Goal: Check status: Check status

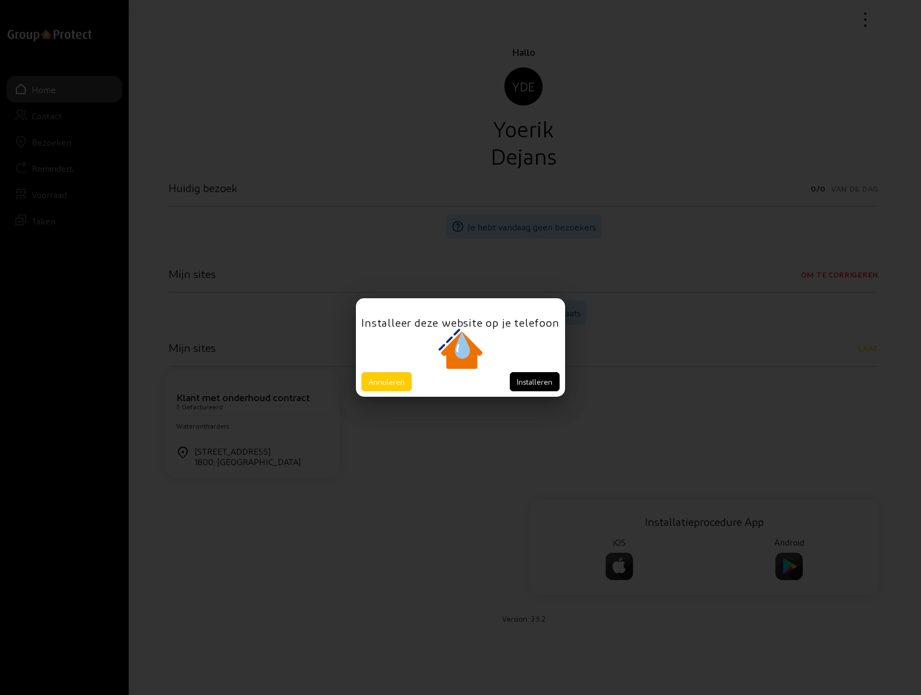
click at [391, 378] on button "Annuleren" at bounding box center [386, 381] width 50 height 19
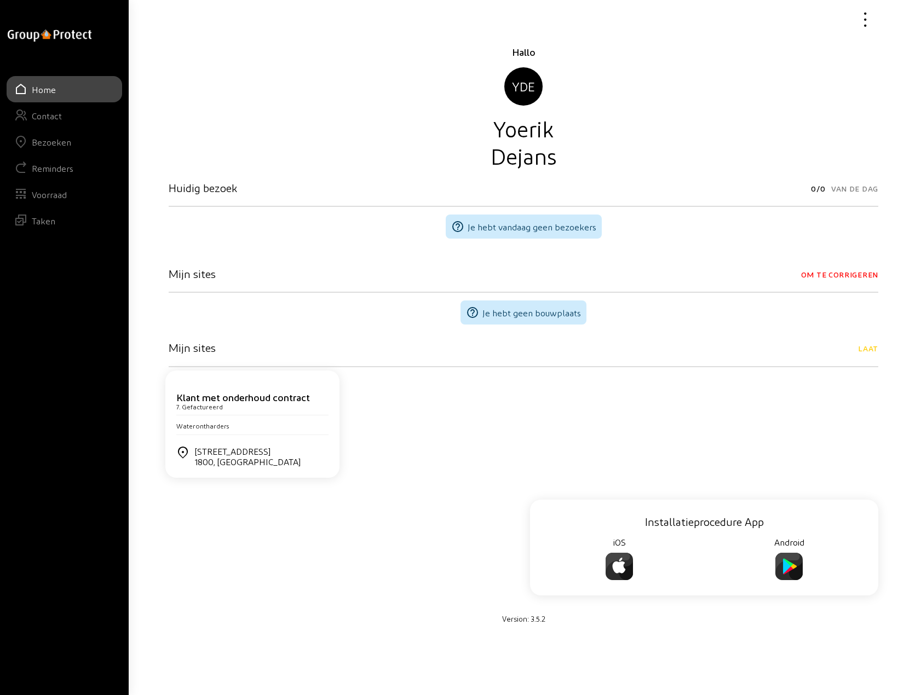
click at [63, 144] on div "Bezoeken" at bounding box center [51, 142] width 39 height 10
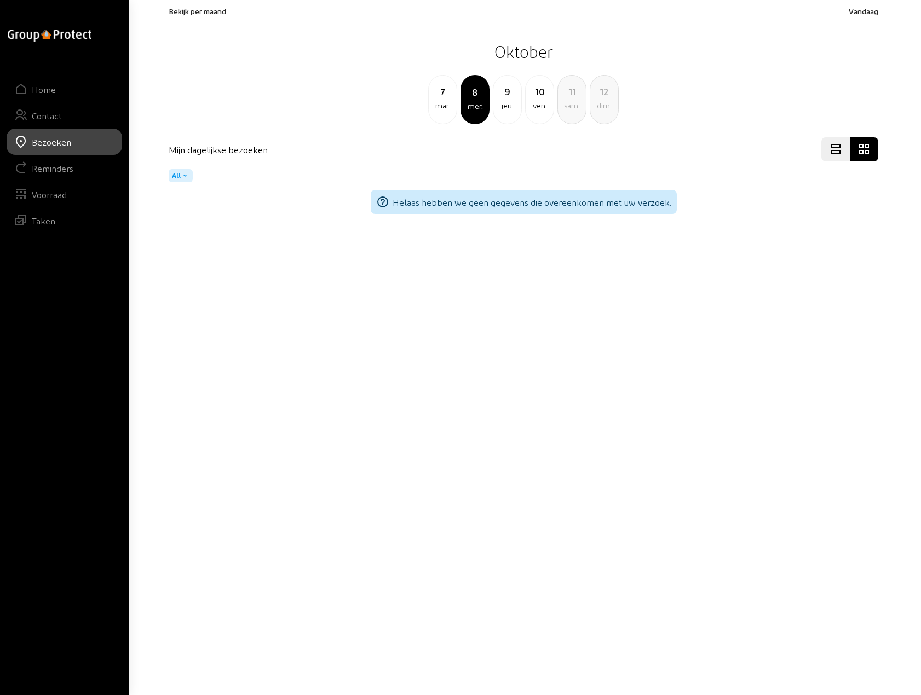
click at [511, 100] on div "jeu." at bounding box center [507, 105] width 28 height 13
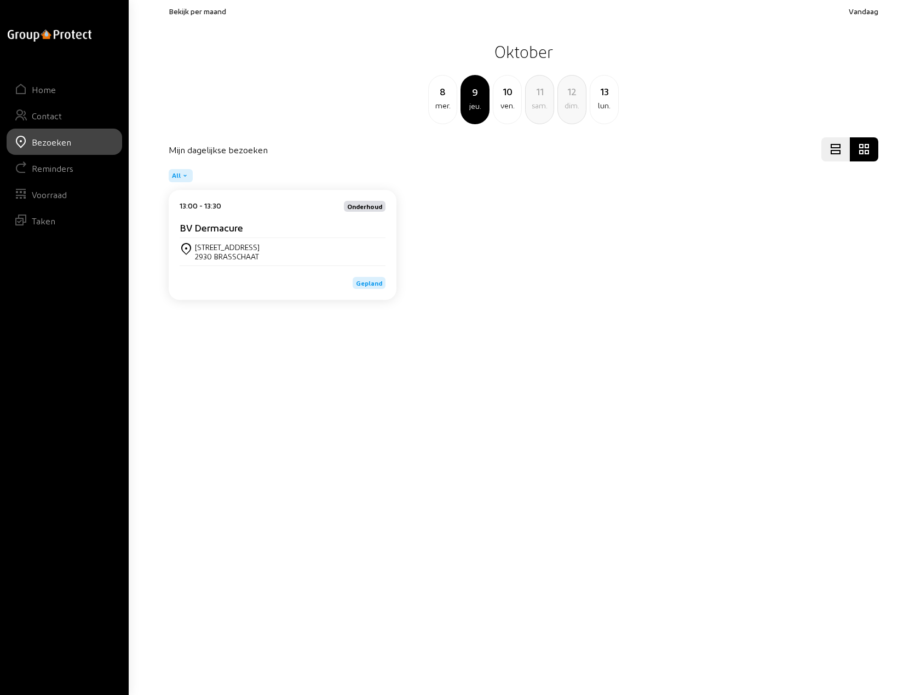
click at [510, 101] on div "ven." at bounding box center [507, 105] width 28 height 13
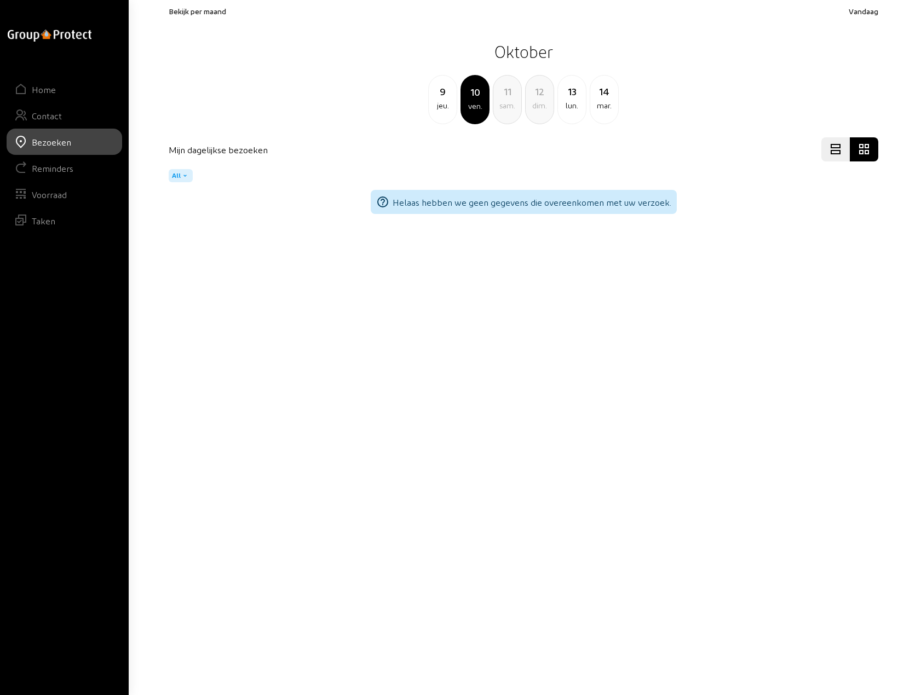
click at [192, 12] on span "Bekijk per maand" at bounding box center [197, 11] width 57 height 9
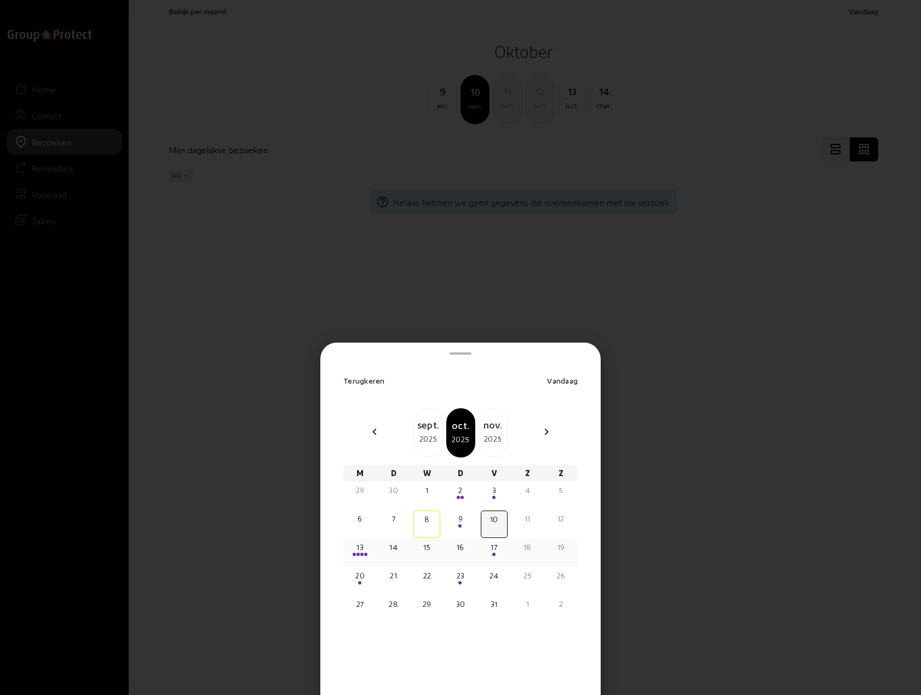
click at [358, 553] on span at bounding box center [357, 554] width 3 height 3
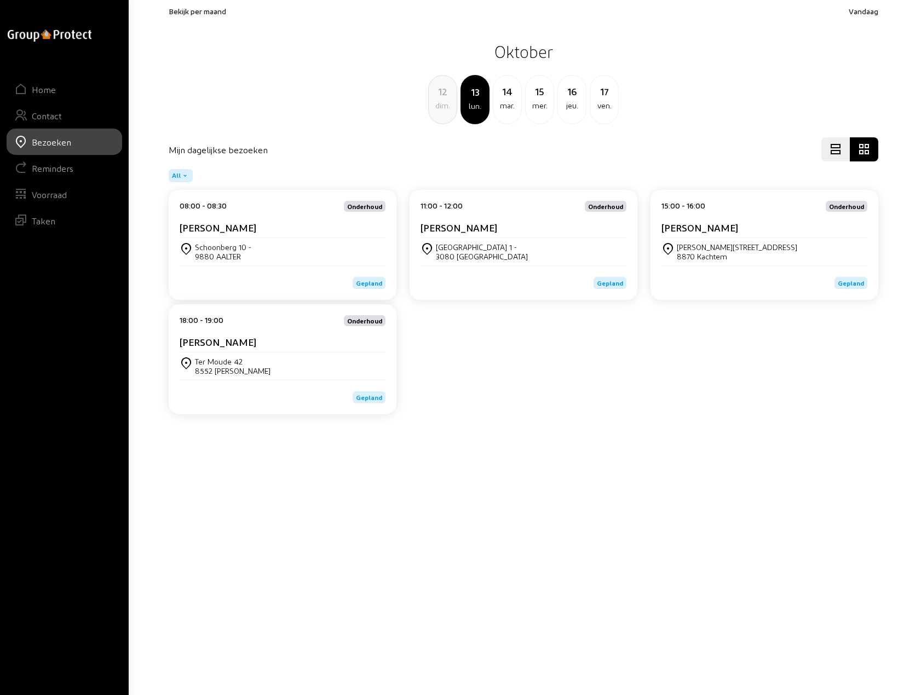
click at [226, 342] on cam-card-title "[PERSON_NAME]" at bounding box center [218, 341] width 77 height 11
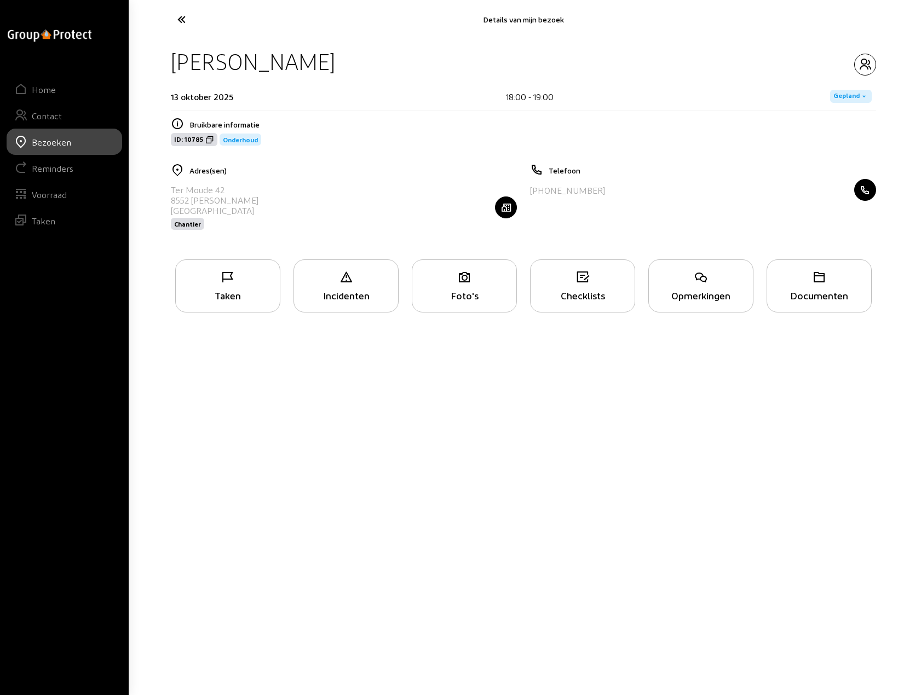
click at [690, 283] on icon at bounding box center [701, 277] width 104 height 13
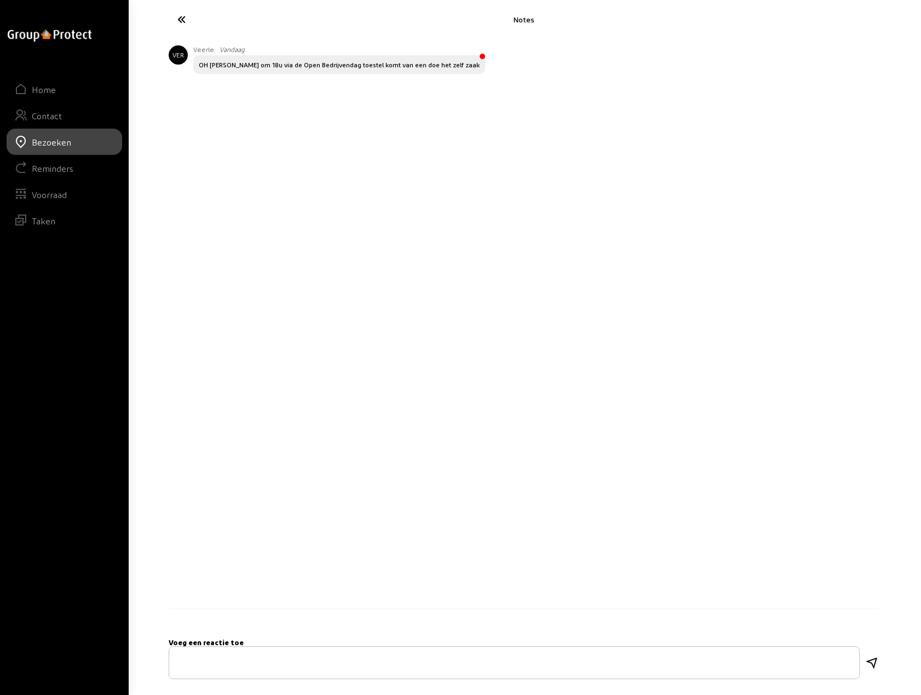
click at [181, 20] on icon at bounding box center [222, 19] width 101 height 19
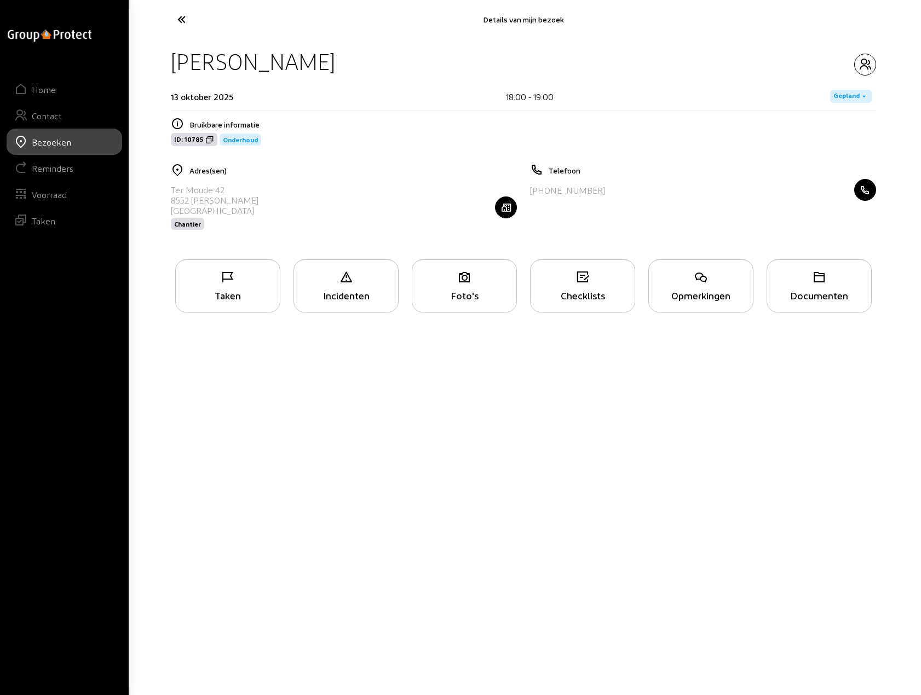
click at [181, 20] on icon at bounding box center [222, 19] width 101 height 19
